Goal: Information Seeking & Learning: Check status

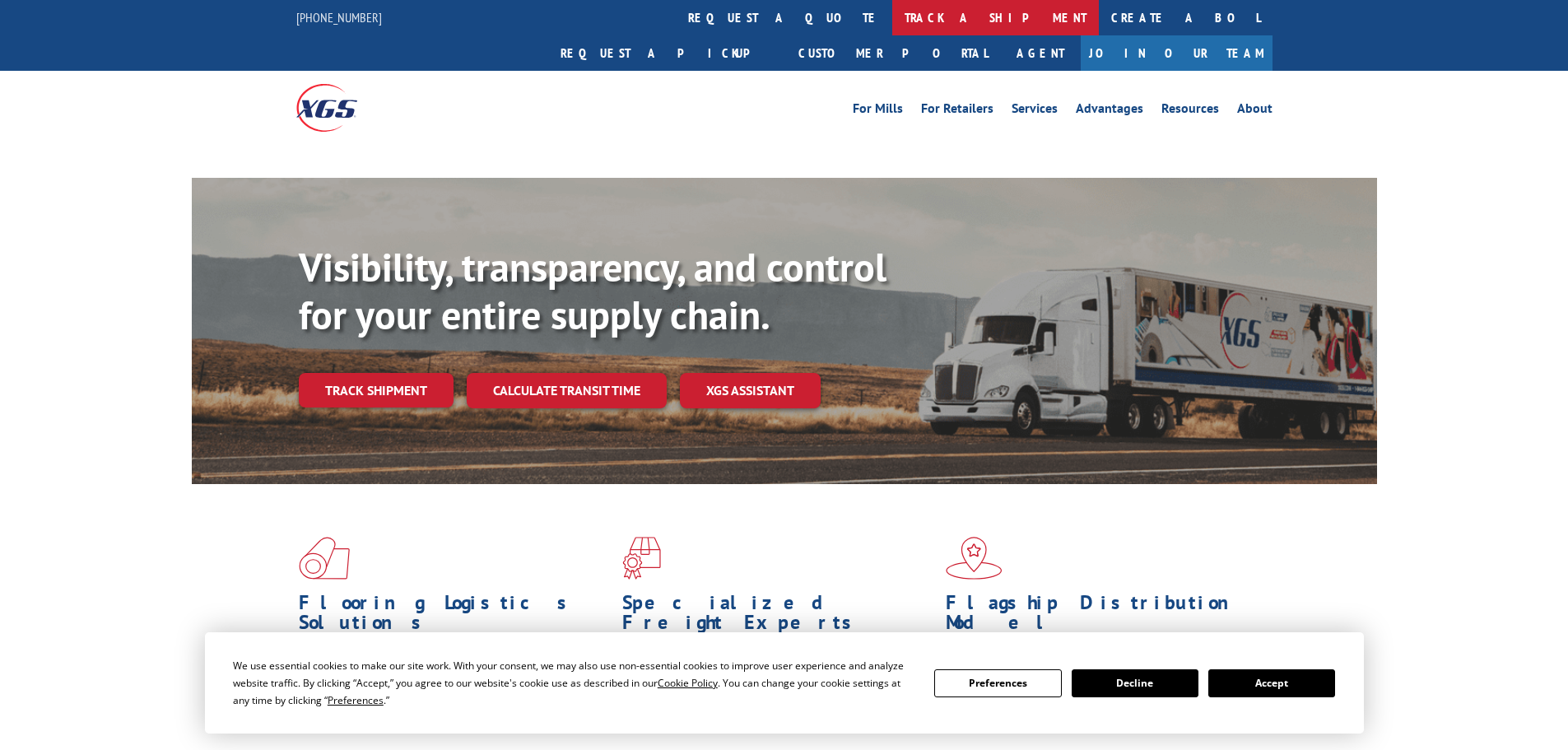
click at [892, 17] on link "track a shipment" at bounding box center [995, 18] width 207 height 35
click at [892, 12] on link "track a shipment" at bounding box center [995, 18] width 207 height 35
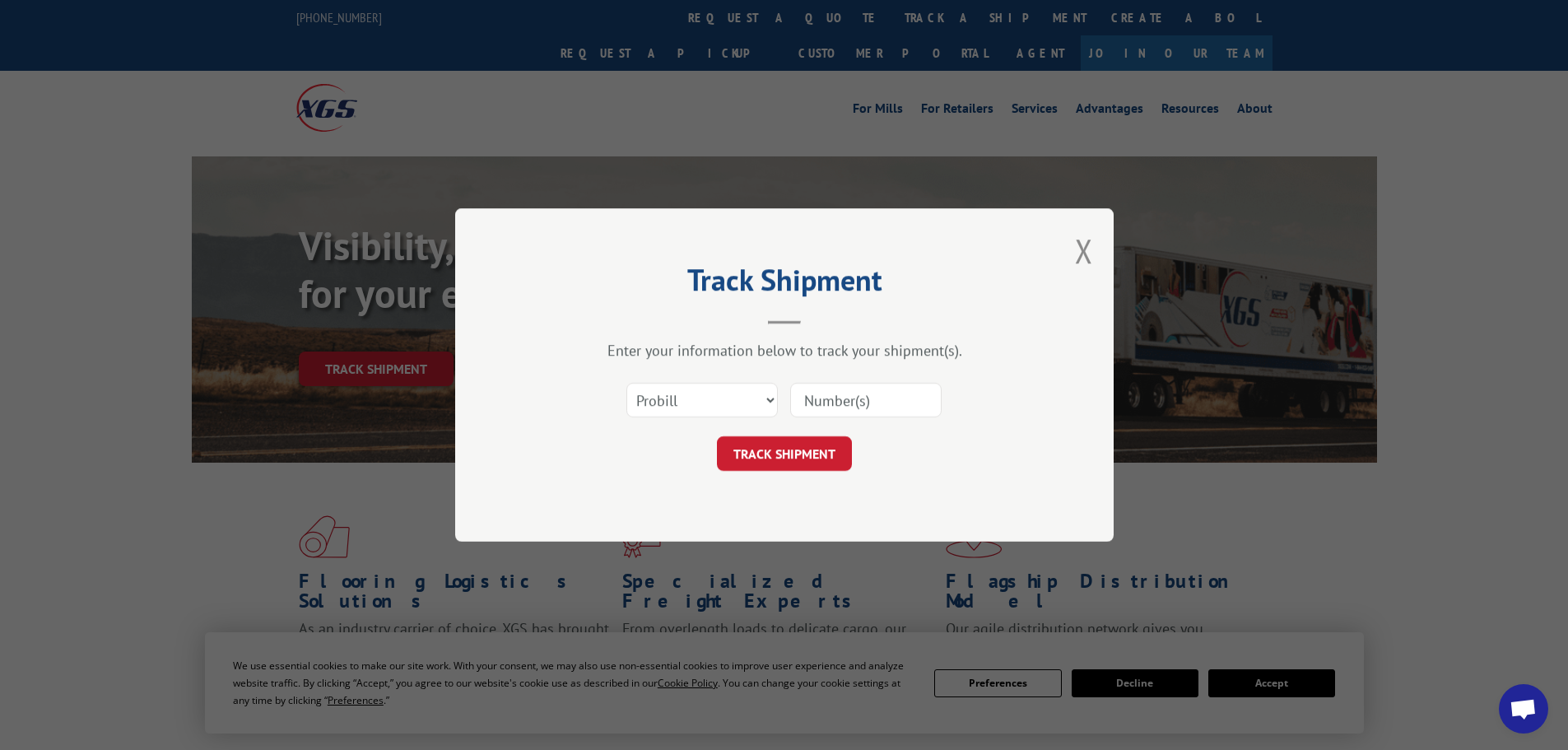
click at [644, 407] on select "Select category... Probill BOL PO" at bounding box center [702, 400] width 151 height 34
select select "bol"
click at [626, 383] on select "Select category... Probill BOL PO" at bounding box center [702, 400] width 151 height 34
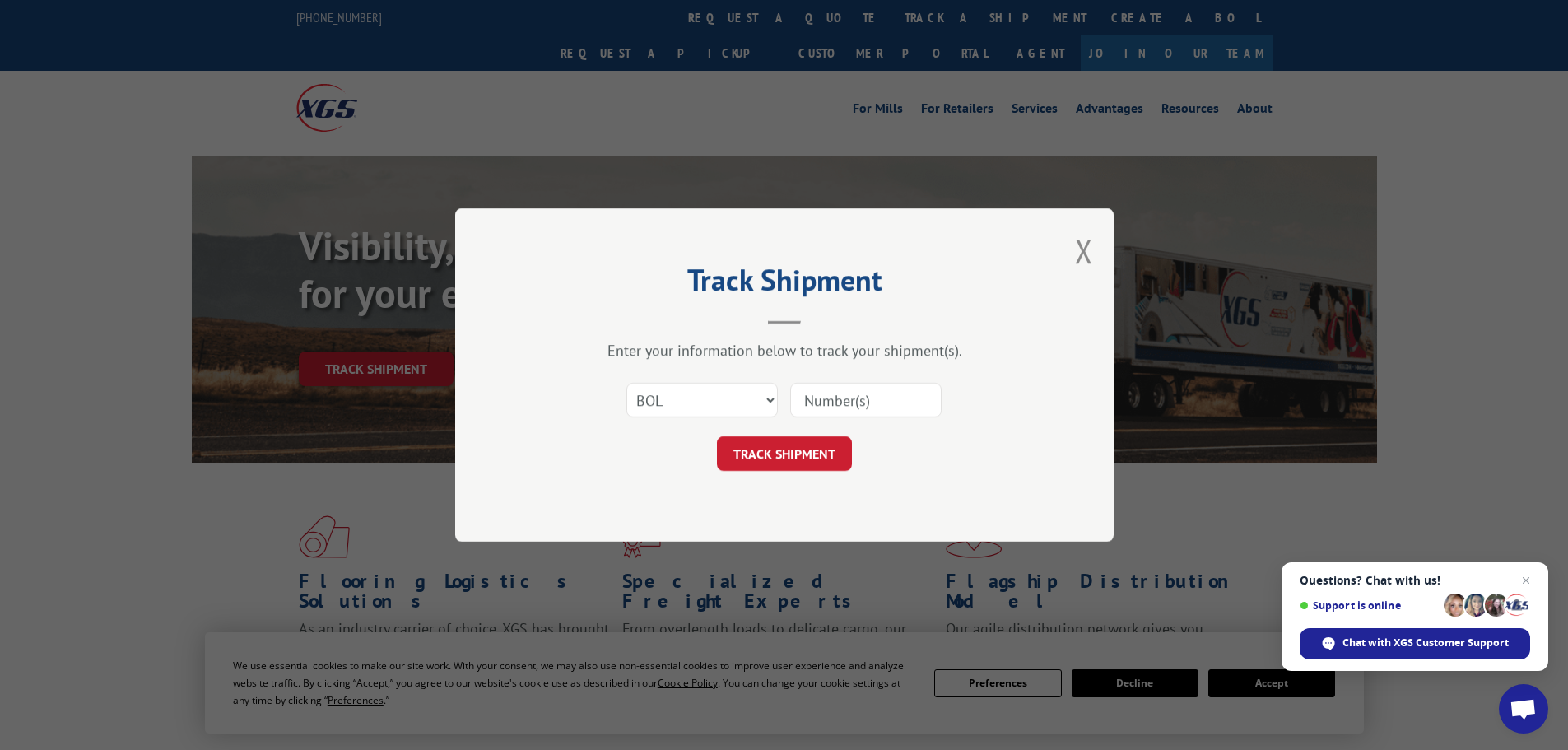
click at [815, 400] on input at bounding box center [866, 400] width 151 height 34
paste input "7035584"
type input "7035584"
click at [778, 456] on button "TRACK SHIPMENT" at bounding box center [785, 453] width 135 height 34
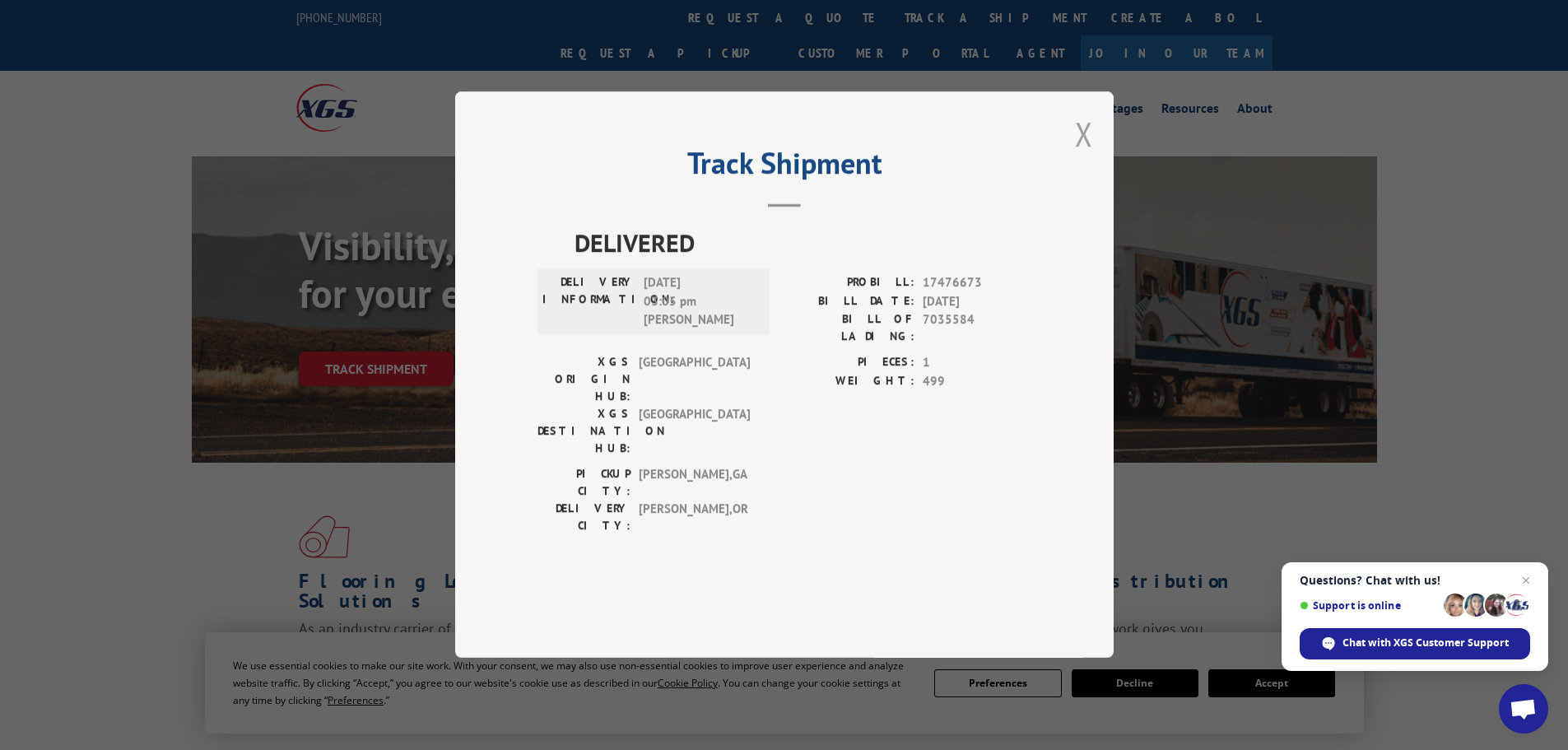
click at [1081, 156] on button "Close modal" at bounding box center [1084, 133] width 19 height 44
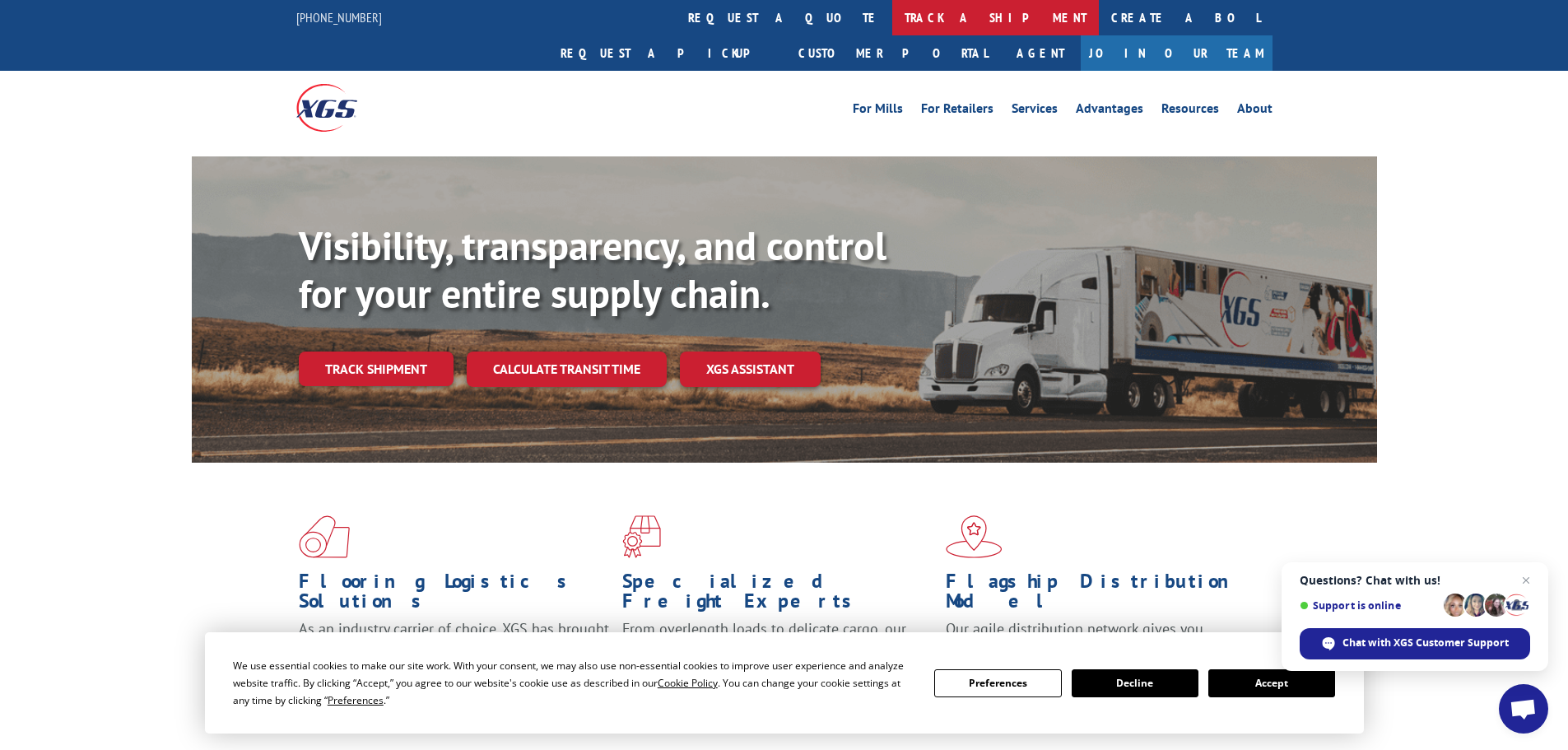
click at [892, 26] on link "track a shipment" at bounding box center [995, 18] width 207 height 35
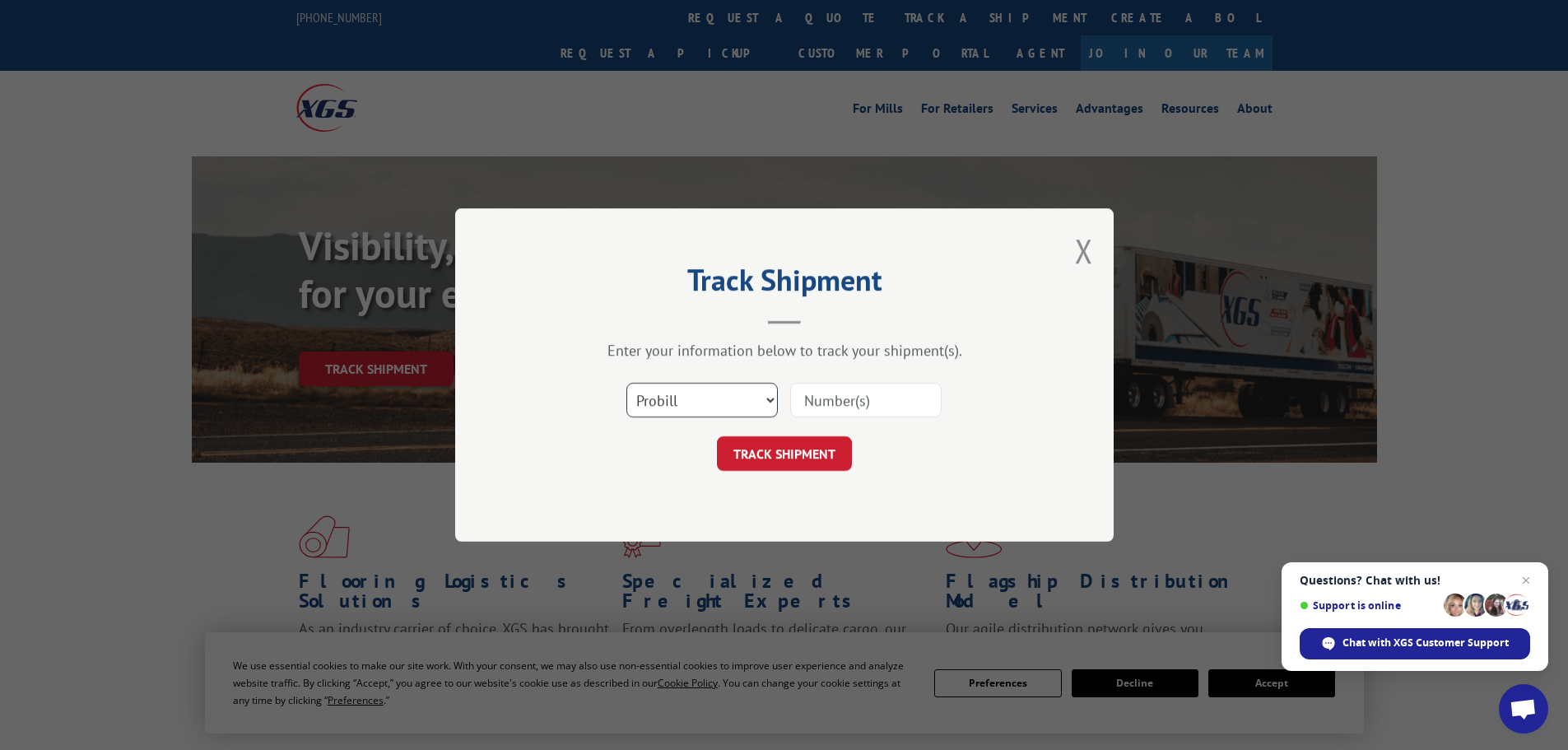
click at [640, 400] on select "Select category... Probill BOL PO" at bounding box center [702, 400] width 151 height 34
select select "bol"
click at [626, 383] on select "Select category... Probill BOL PO" at bounding box center [702, 400] width 151 height 34
click at [837, 407] on input at bounding box center [866, 400] width 151 height 34
paste input "5458089"
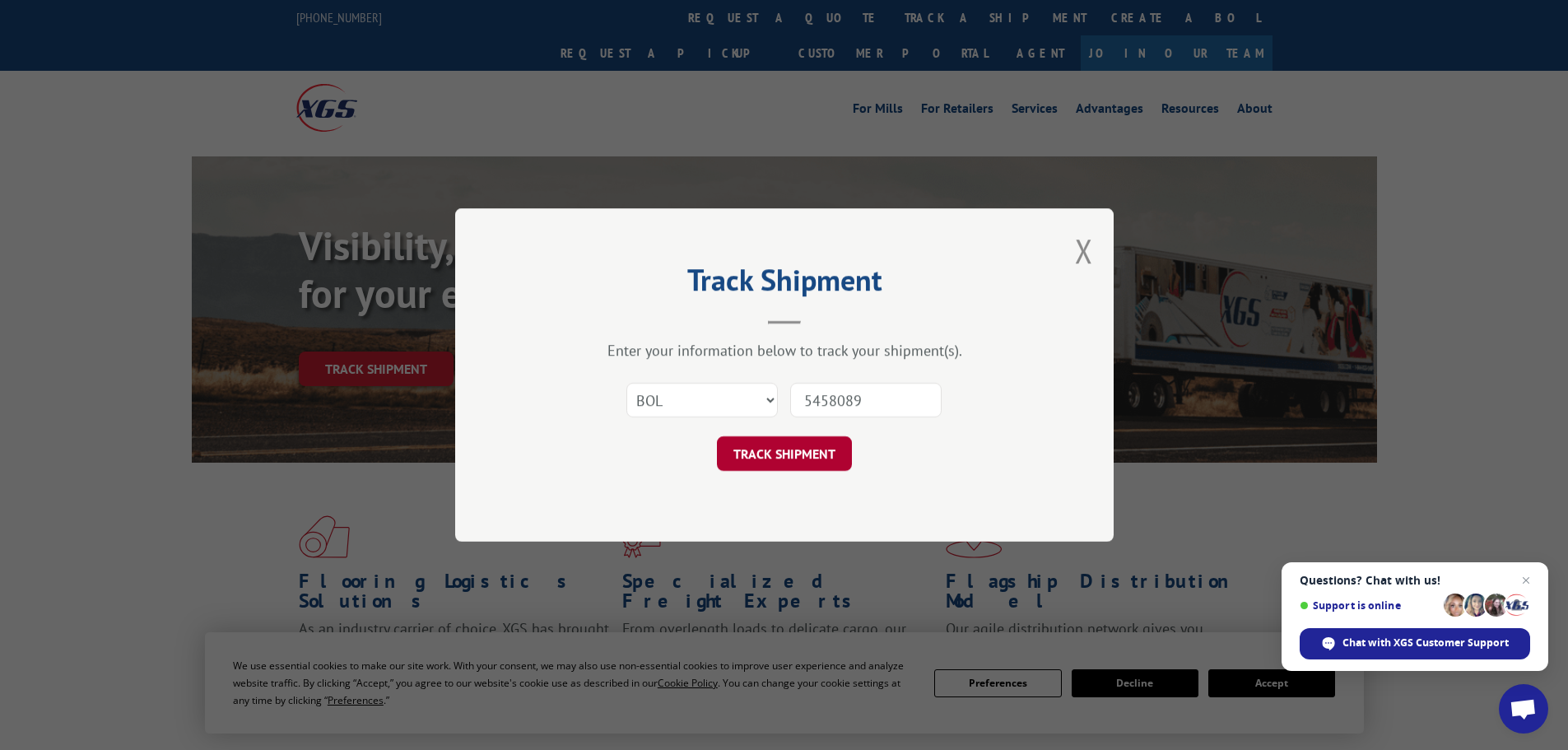
type input "5458089"
click at [792, 459] on button "TRACK SHIPMENT" at bounding box center [785, 453] width 135 height 34
